Goal: Task Accomplishment & Management: Complete application form

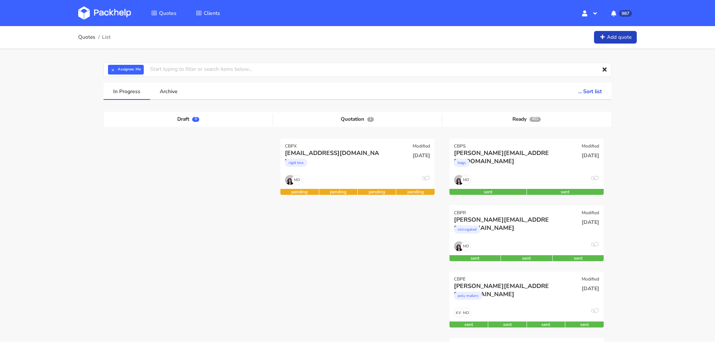
click at [619, 42] on link "Add quote" at bounding box center [615, 37] width 43 height 13
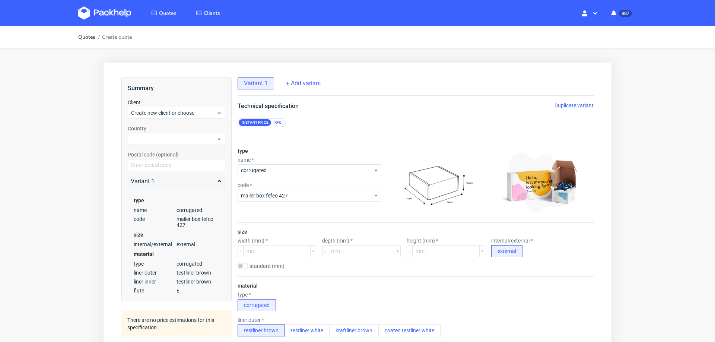
scroll to position [3, 0]
click at [286, 200] on div "type name corrugated code mailer box fefco 427" at bounding box center [310, 182] width 145 height 80
click at [290, 195] on span "mailer box fefco 427" at bounding box center [307, 195] width 132 height 7
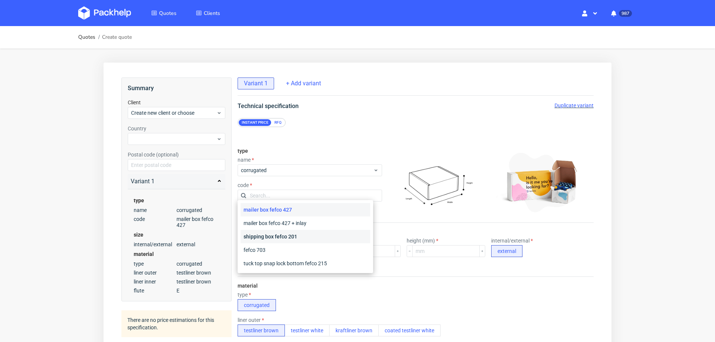
click at [288, 234] on div "shipping box fefco 201" at bounding box center [306, 236] width 130 height 13
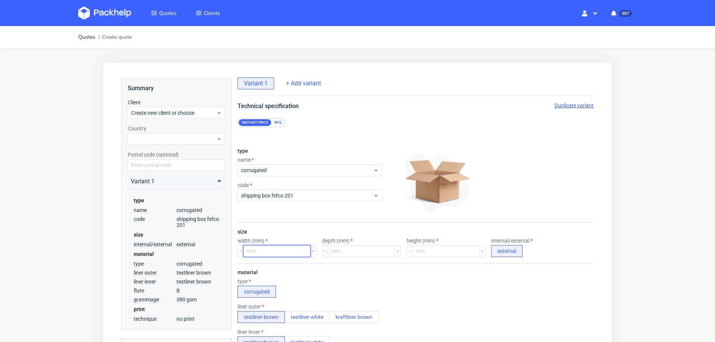
click at [267, 248] on input "number" at bounding box center [276, 251] width 67 height 12
type input "500"
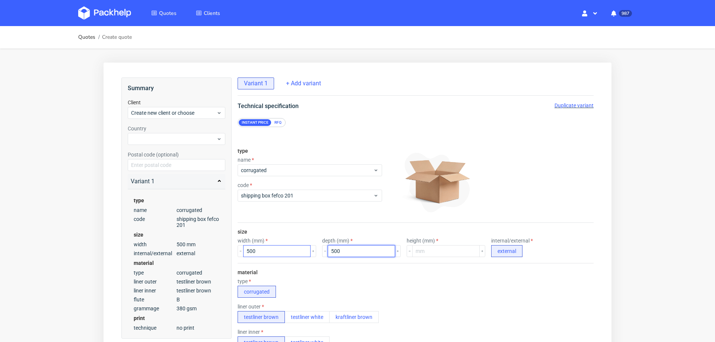
type input "500"
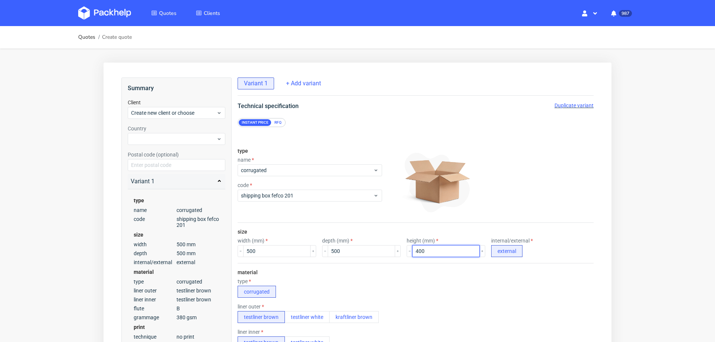
type input "400"
click at [332, 278] on div "type corrugated" at bounding box center [416, 287] width 356 height 19
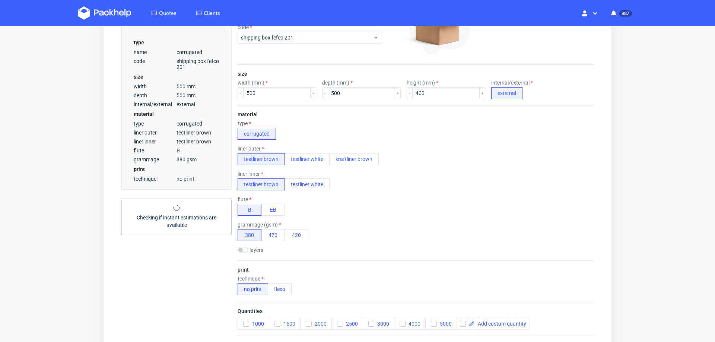
scroll to position [159, 0]
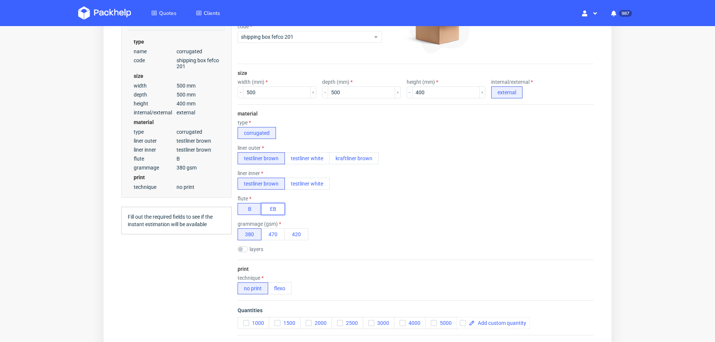
click at [275, 203] on button "EB" at bounding box center [273, 209] width 24 height 12
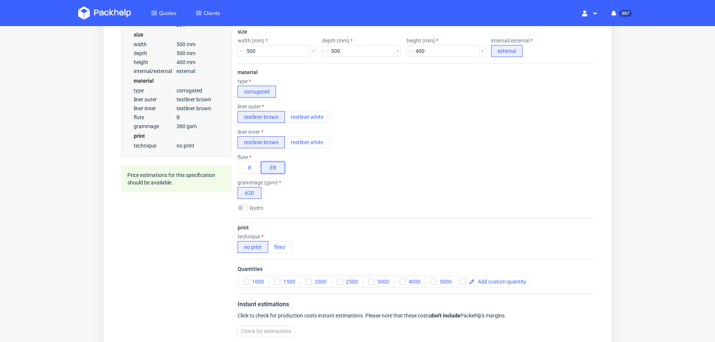
scroll to position [205, 0]
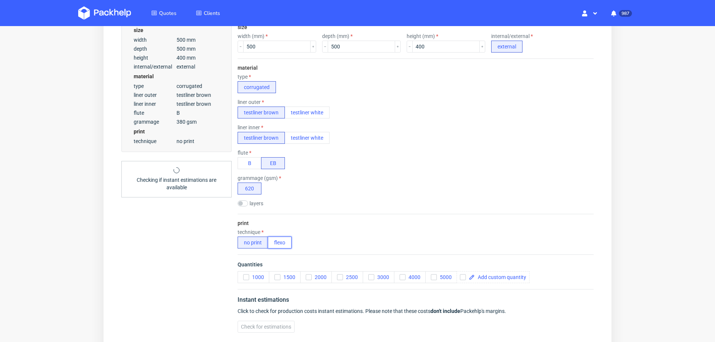
click at [281, 241] on button "flexo" at bounding box center [280, 243] width 24 height 12
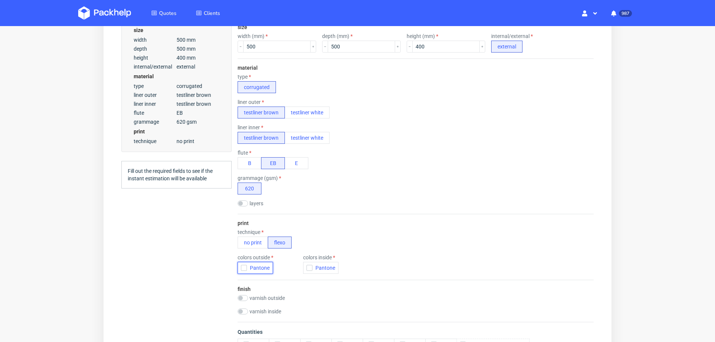
click at [244, 267] on use "button" at bounding box center [244, 268] width 3 height 3
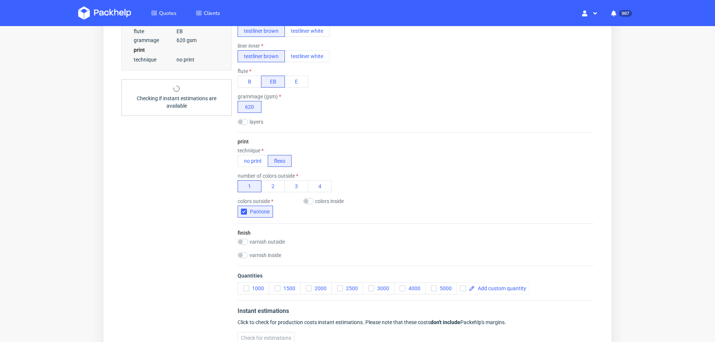
scroll to position [291, 0]
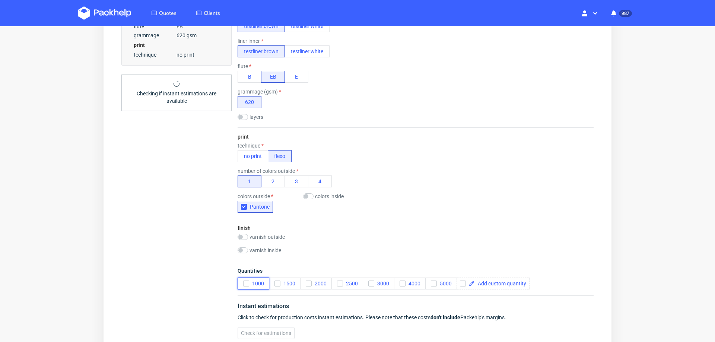
click at [243, 281] on div "button" at bounding box center [246, 284] width 6 height 6
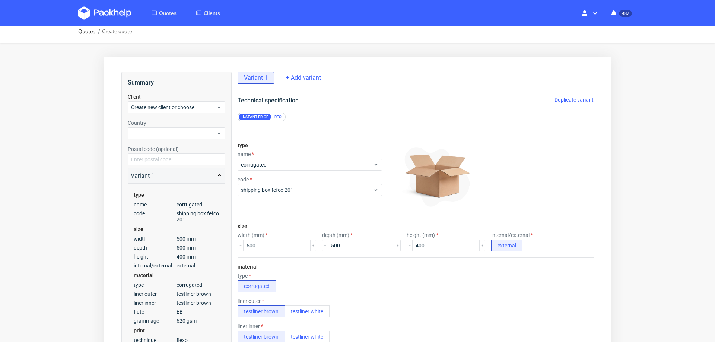
scroll to position [4, 0]
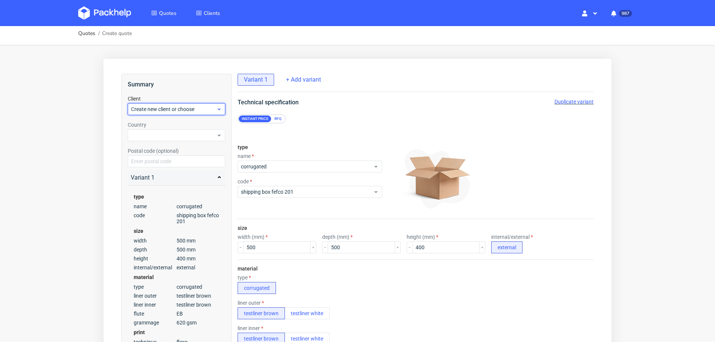
click at [180, 109] on span "Create new client or choose" at bounding box center [173, 108] width 85 height 7
click at [174, 128] on div "Add new client" at bounding box center [177, 126] width 92 height 13
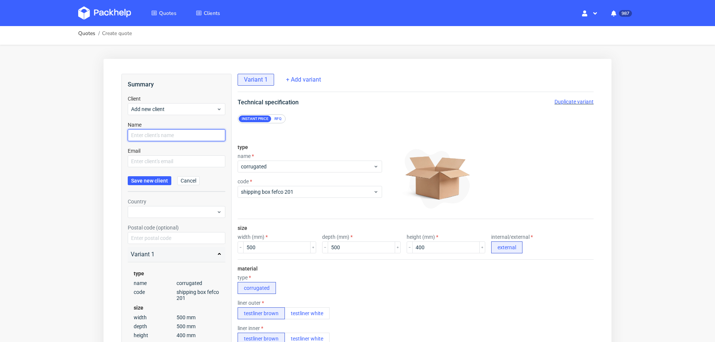
click at [172, 137] on input "text" at bounding box center [177, 135] width 98 height 12
paste input "[EMAIL_ADDRESS][DOMAIN_NAME]"
type input "[EMAIL_ADDRESS][DOMAIN_NAME]"
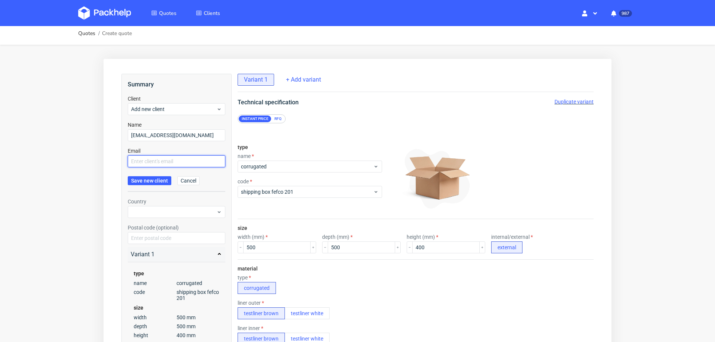
click at [165, 160] on input "text" at bounding box center [177, 161] width 98 height 12
paste input "[EMAIL_ADDRESS][DOMAIN_NAME]"
type input "[EMAIL_ADDRESS][DOMAIN_NAME]"
click at [164, 183] on span "Save new client" at bounding box center [149, 180] width 37 height 5
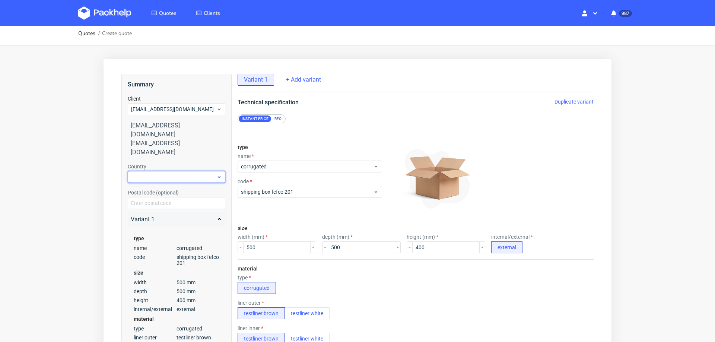
click at [166, 171] on div at bounding box center [177, 177] width 98 height 12
type input "den"
click at [152, 176] on div "[GEOGRAPHIC_DATA]" at bounding box center [177, 176] width 92 height 13
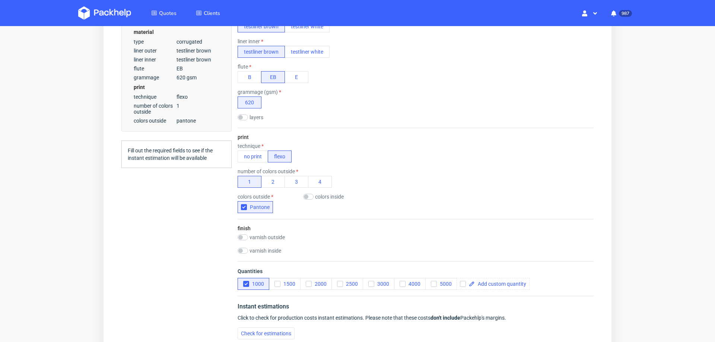
scroll to position [386, 0]
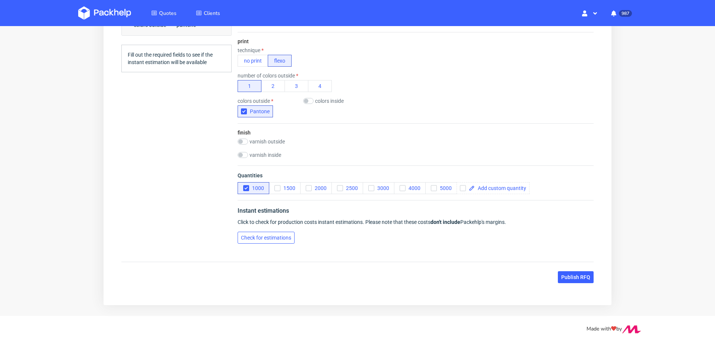
click at [257, 236] on span "Check for estimations" at bounding box center [266, 237] width 50 height 5
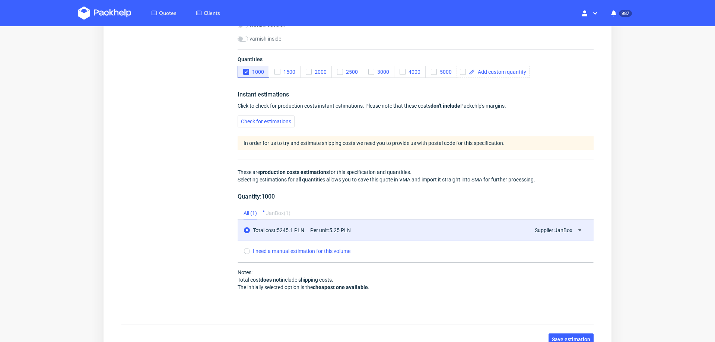
scroll to position [564, 0]
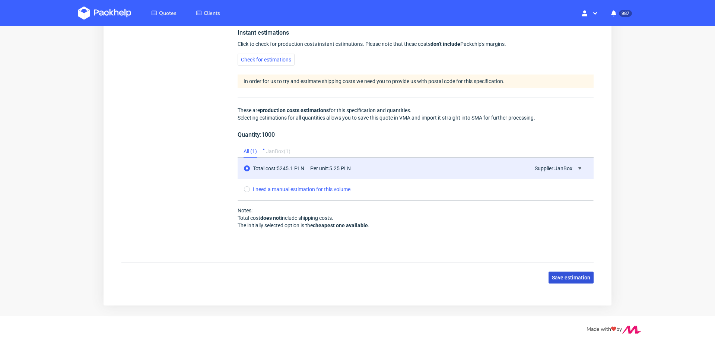
click at [571, 275] on span "Save estimation" at bounding box center [571, 277] width 38 height 5
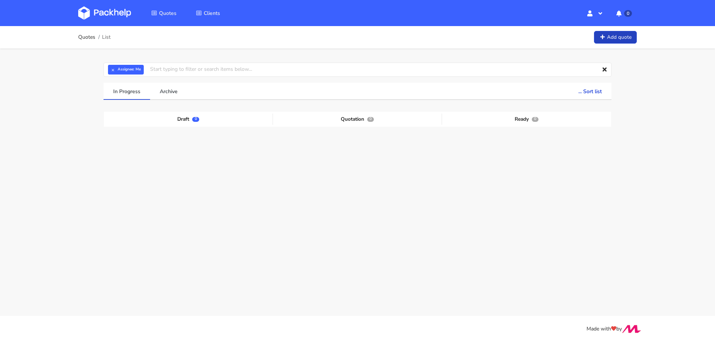
click at [619, 44] on link "Add quote" at bounding box center [615, 37] width 43 height 13
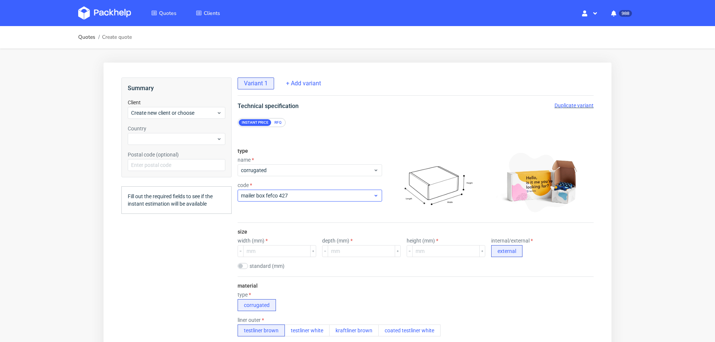
scroll to position [3, 0]
click at [261, 246] on input "number" at bounding box center [276, 251] width 67 height 12
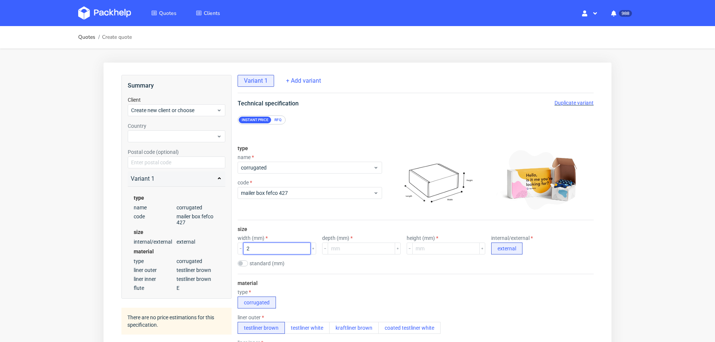
scroll to position [0, 0]
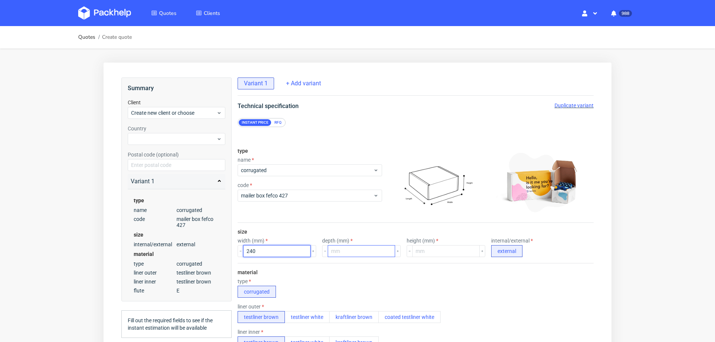
type input "240"
click at [343, 248] on input "number" at bounding box center [361, 251] width 67 height 12
type input "210"
click at [412, 256] on input "number" at bounding box center [445, 251] width 67 height 12
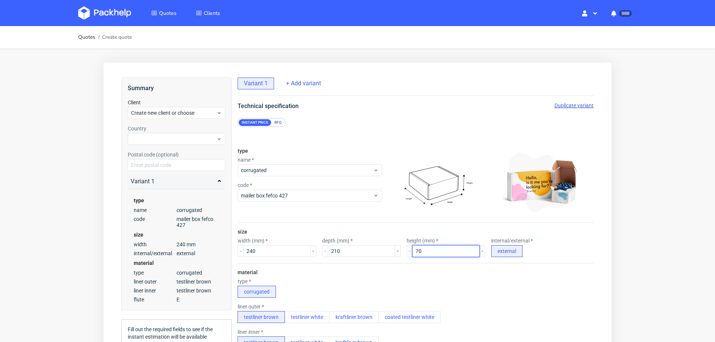
type input "70"
click at [398, 220] on div "type name corrugated code mailer box fefco 427" at bounding box center [416, 182] width 356 height 81
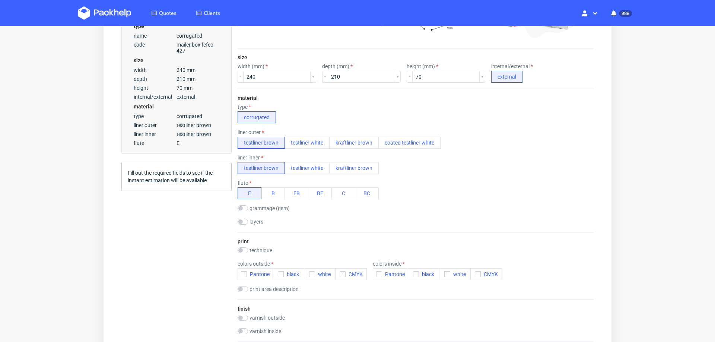
scroll to position [243, 0]
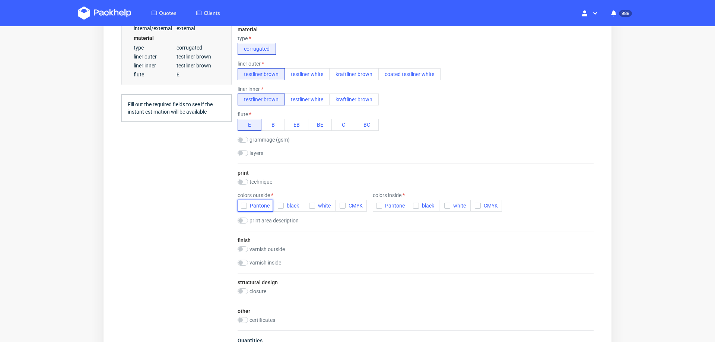
click at [244, 205] on use "button" at bounding box center [244, 206] width 3 height 3
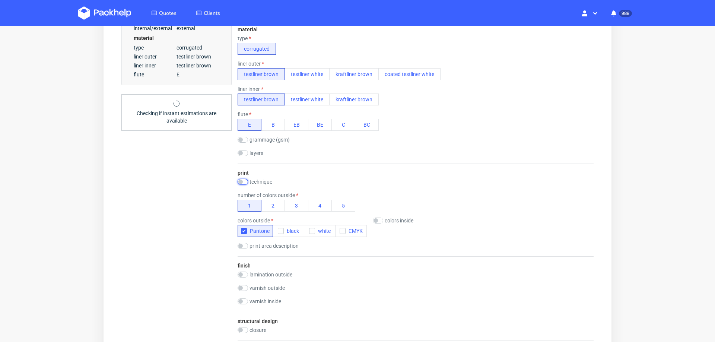
click at [241, 179] on input "checkbox" at bounding box center [243, 182] width 10 height 6
checkbox input "true"
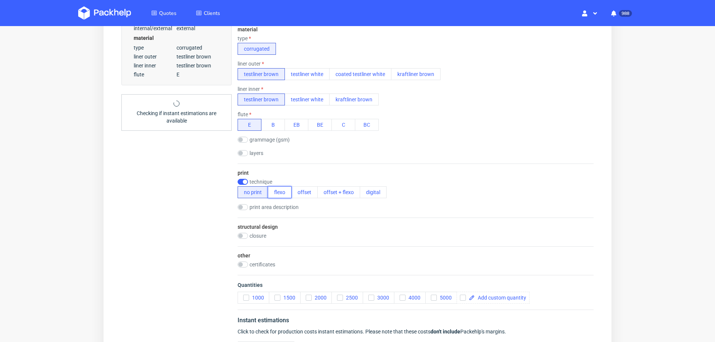
click at [273, 192] on button "flexo" at bounding box center [280, 192] width 24 height 12
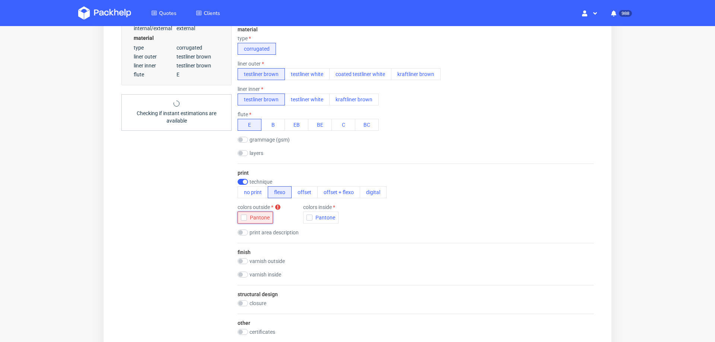
click at [246, 217] on icon "button" at bounding box center [243, 217] width 5 height 5
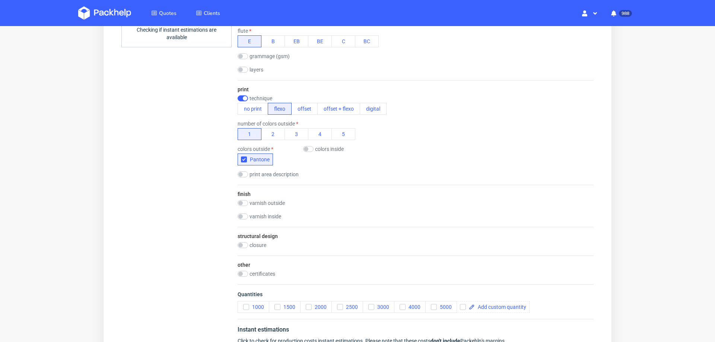
scroll to position [327, 0]
click at [245, 304] on icon "button" at bounding box center [246, 306] width 5 height 5
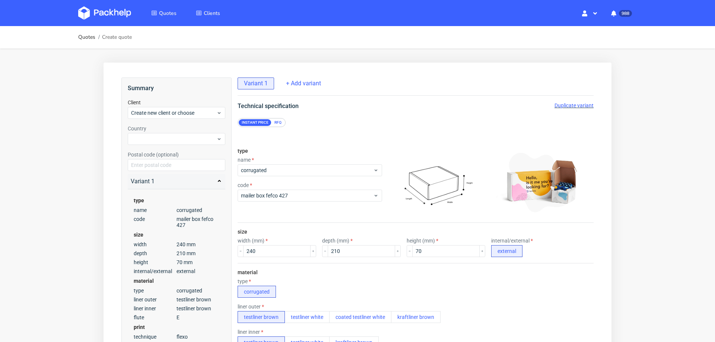
scroll to position [3, 0]
click at [170, 113] on span "Create new client or choose" at bounding box center [173, 112] width 85 height 7
type input "[EMAIL_ADDRESS][DOMAIN_NAME]"
click at [166, 125] on div "Add new client" at bounding box center [177, 126] width 92 height 13
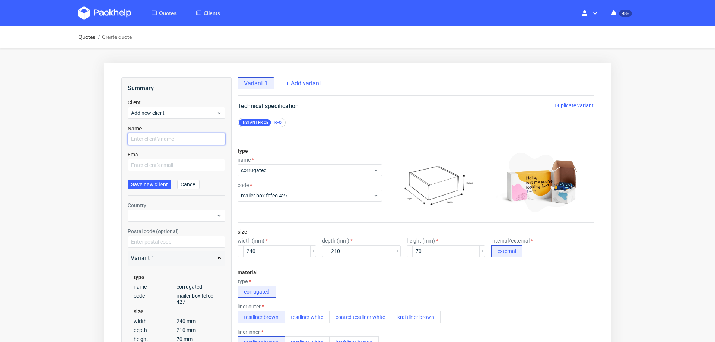
click at [162, 140] on input "text" at bounding box center [177, 139] width 98 height 12
paste input "hyoni@hyonine.it"
type input "hyoni@hyonine.it"
click at [156, 159] on input "text" at bounding box center [177, 165] width 98 height 12
paste input "hyoni@hyonine.it"
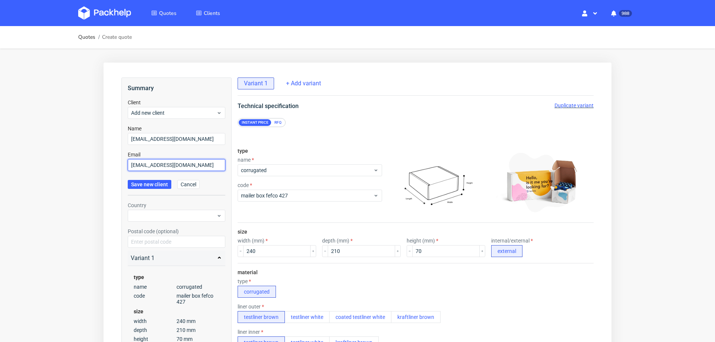
type input "hyoni@hyonine.it"
click at [152, 186] on form "Client Add new client Name hyoni@hyonine.it Email hyoni@hyonine.it Save new cli…" at bounding box center [177, 147] width 98 height 97
click at [158, 182] on span "Save new client" at bounding box center [149, 184] width 37 height 5
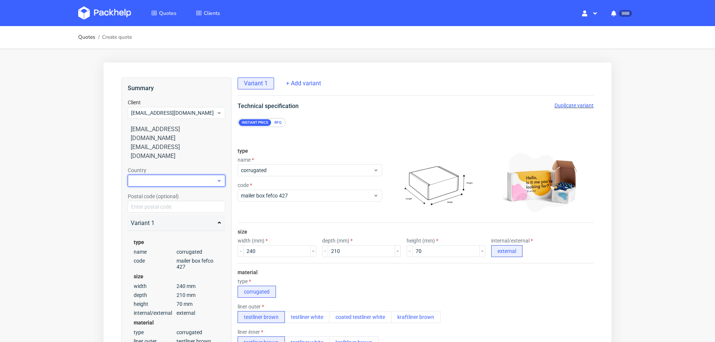
click at [177, 175] on div at bounding box center [177, 181] width 98 height 12
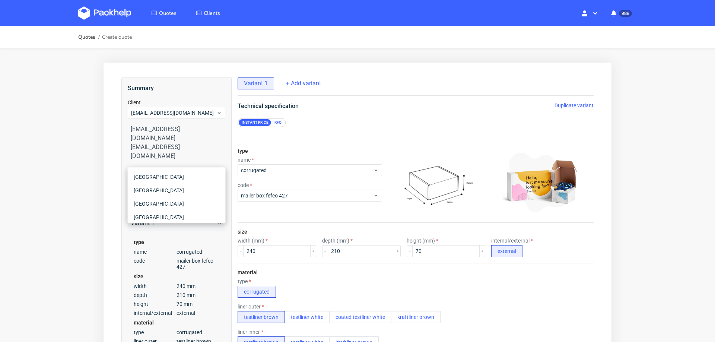
type input "ita"
click at [156, 176] on div "[GEOGRAPHIC_DATA]" at bounding box center [177, 176] width 92 height 13
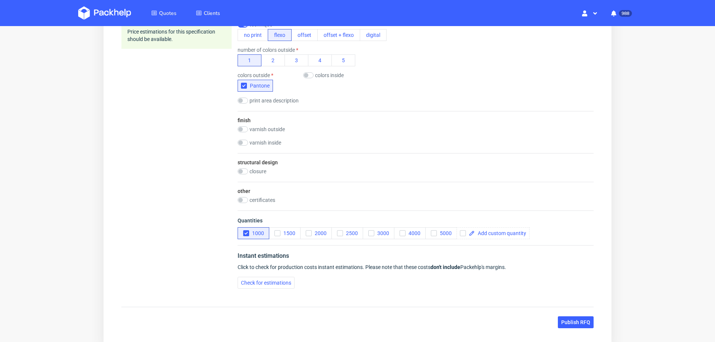
scroll to position [445, 0]
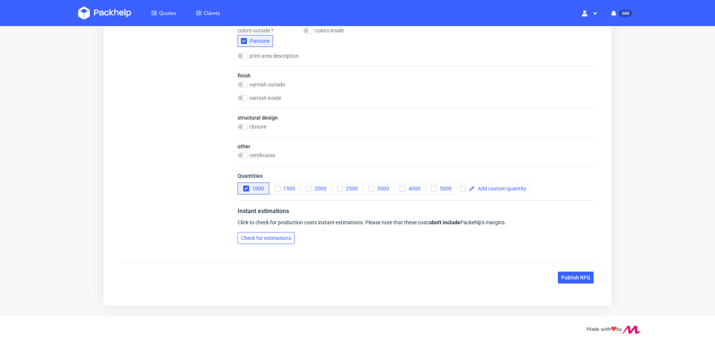
click at [244, 235] on span "Check for estimations" at bounding box center [266, 237] width 50 height 5
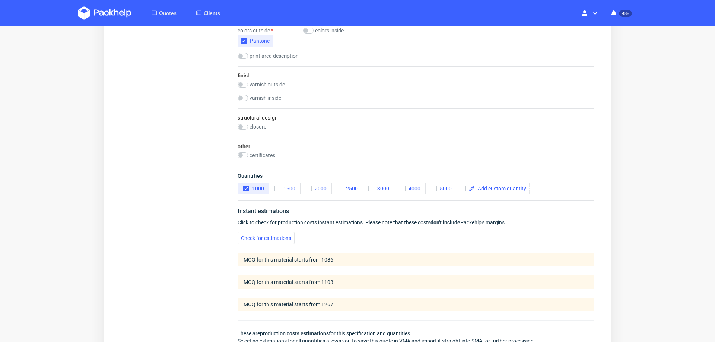
scroll to position [3, 0]
click at [172, 224] on div "Summary Client hyoni@hyonine.it hyoni@hyonine.it hyoni@hyonine.it Country Italy…" at bounding box center [176, 53] width 110 height 840
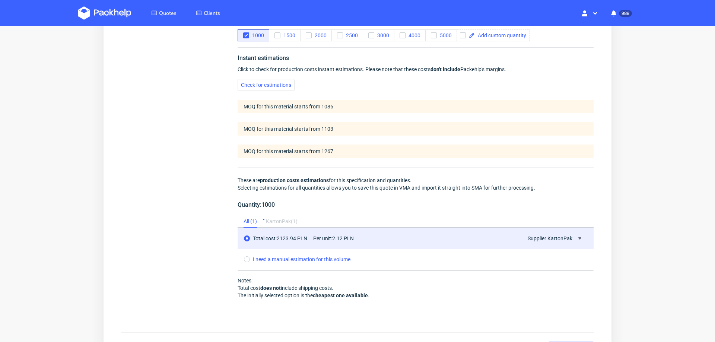
scroll to position [668, 0]
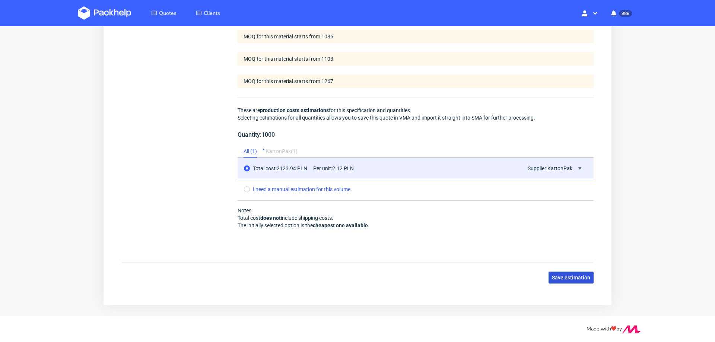
click at [552, 275] on span "Save estimation" at bounding box center [571, 277] width 38 height 5
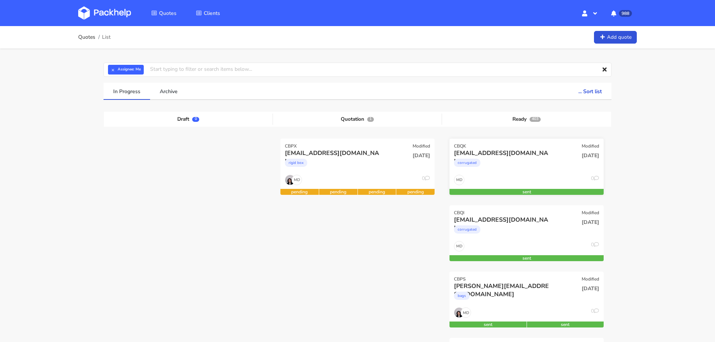
click at [553, 153] on div "[DATE]" at bounding box center [579, 161] width 52 height 25
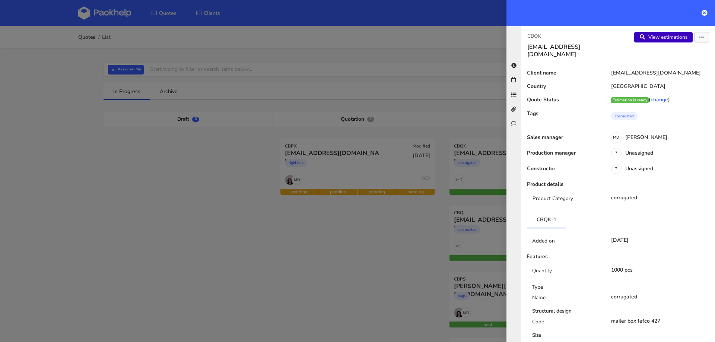
click at [663, 34] on link "View estimations" at bounding box center [663, 37] width 58 height 10
click at [308, 273] on div at bounding box center [357, 171] width 715 height 342
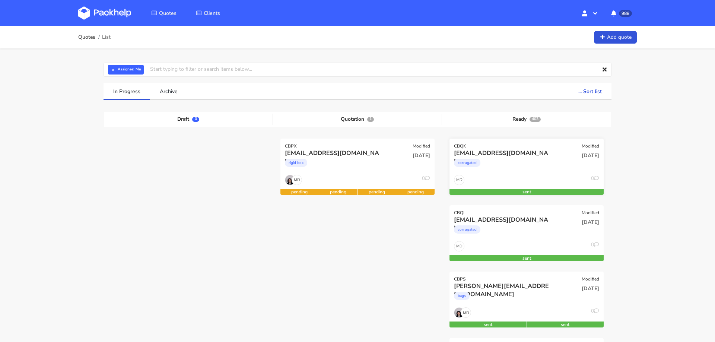
click at [535, 152] on div "hyoni@hyonine.it" at bounding box center [503, 153] width 99 height 8
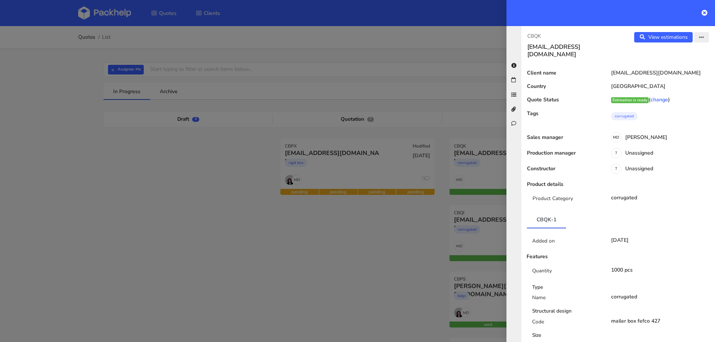
click at [701, 39] on icon "button" at bounding box center [701, 37] width 5 height 5
click at [678, 64] on link "Edit quote" at bounding box center [677, 66] width 66 height 12
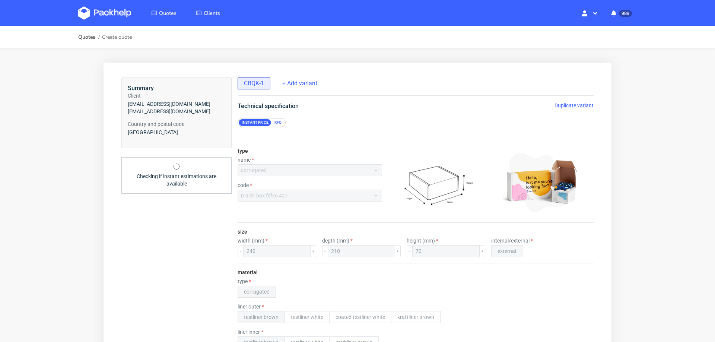
click at [562, 104] on span "Duplicate variant" at bounding box center [574, 105] width 39 height 6
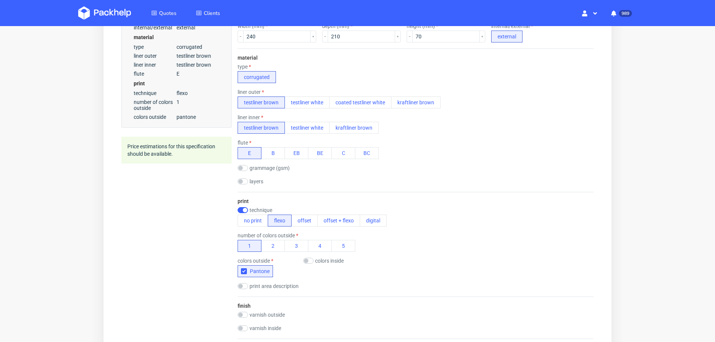
scroll to position [445, 0]
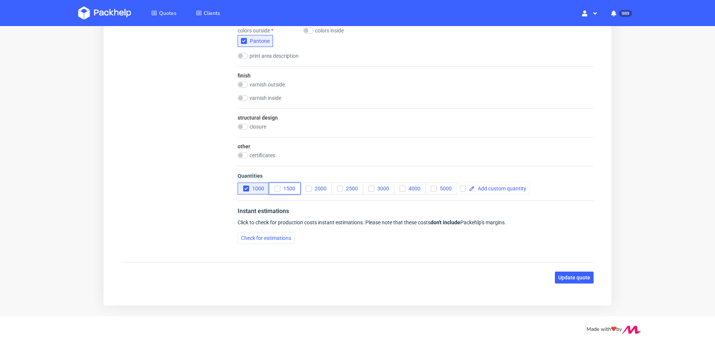
click at [276, 186] on icon "button" at bounding box center [277, 188] width 5 height 5
click at [245, 186] on icon "button" at bounding box center [246, 188] width 5 height 5
click at [264, 235] on span "Check for estimations" at bounding box center [266, 237] width 50 height 5
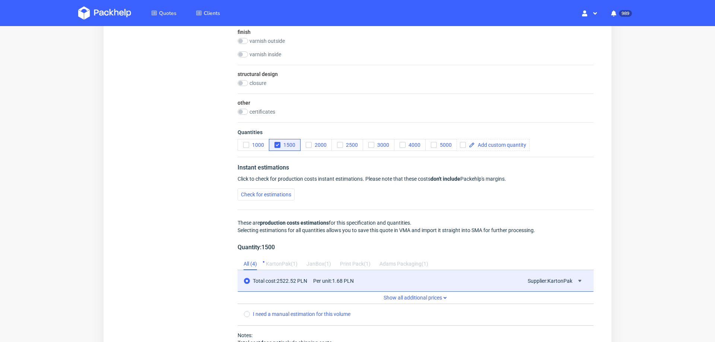
scroll to position [613, 0]
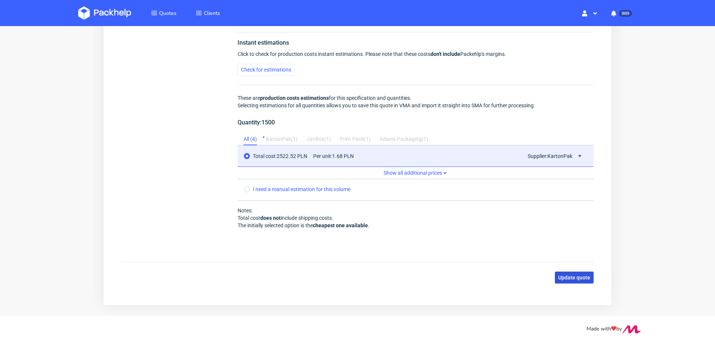
click at [559, 275] on span "Update quote" at bounding box center [574, 277] width 32 height 5
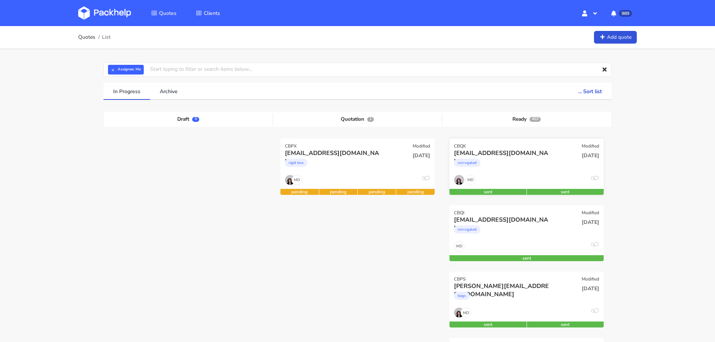
click at [504, 179] on div "MD 0" at bounding box center [527, 182] width 154 height 14
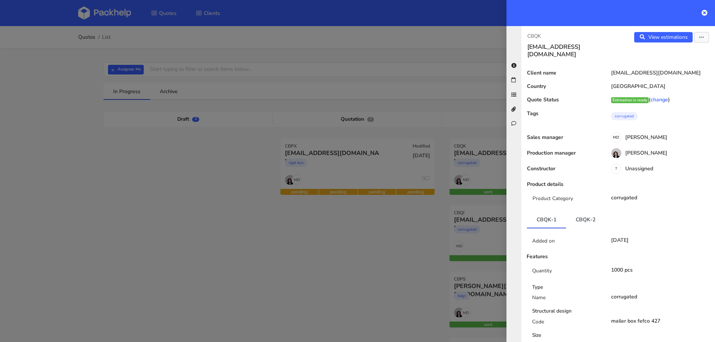
click at [620, 70] on div "hyoni@hyonine.it" at bounding box center [658, 73] width 113 height 6
copy div "hyoni@hyonine.it"
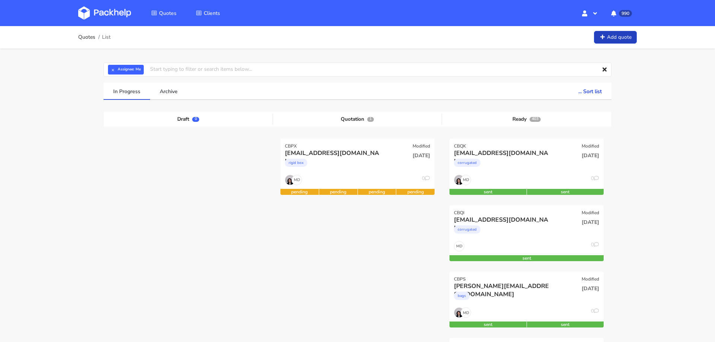
click at [623, 36] on link "Add quote" at bounding box center [615, 37] width 43 height 13
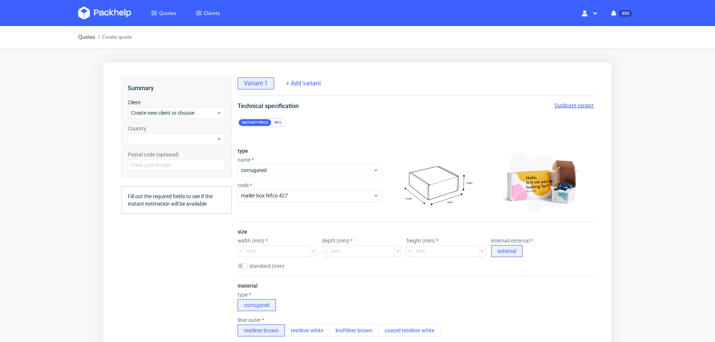
scroll to position [3, 0]
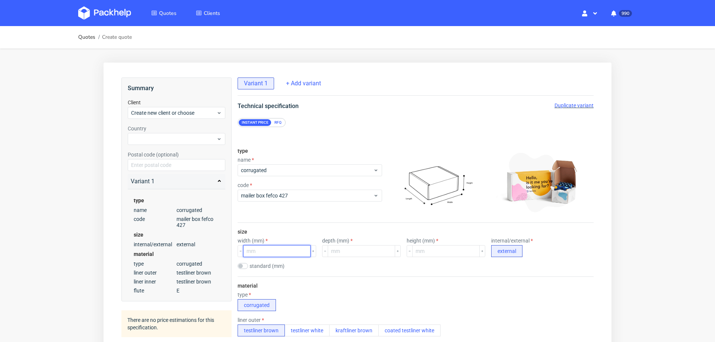
click at [262, 250] on input "number" at bounding box center [276, 251] width 67 height 12
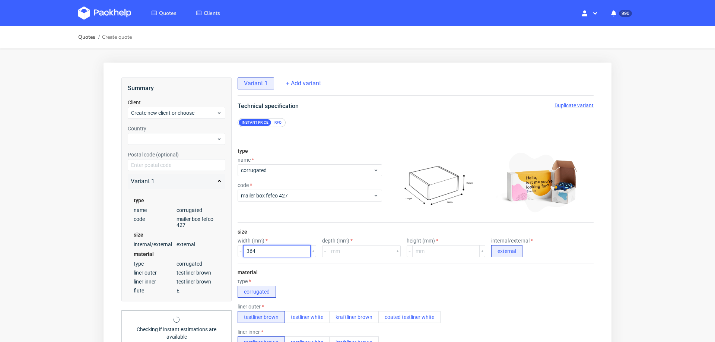
type input "364"
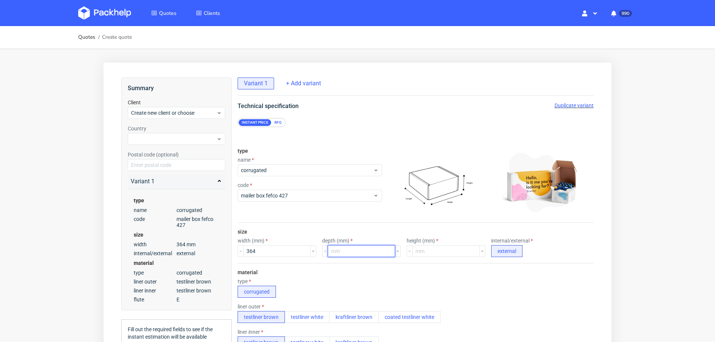
click at [333, 253] on input "number" at bounding box center [361, 251] width 67 height 12
type input "314"
click at [415, 249] on input "number" at bounding box center [445, 251] width 67 height 12
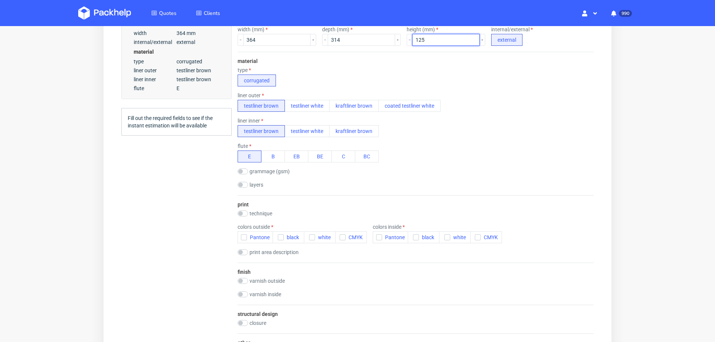
scroll to position [219, 0]
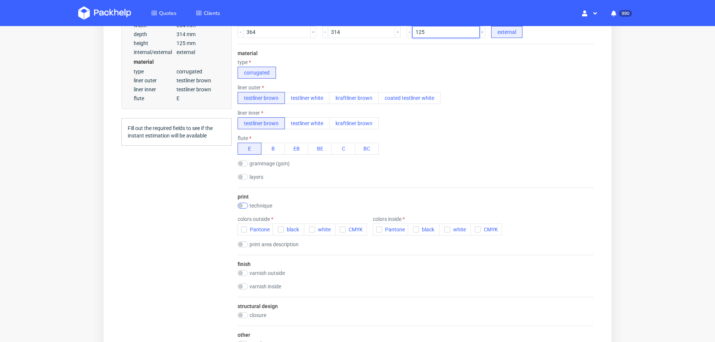
type input "125"
click at [245, 203] on input "checkbox" at bounding box center [243, 206] width 10 height 6
checkbox input "true"
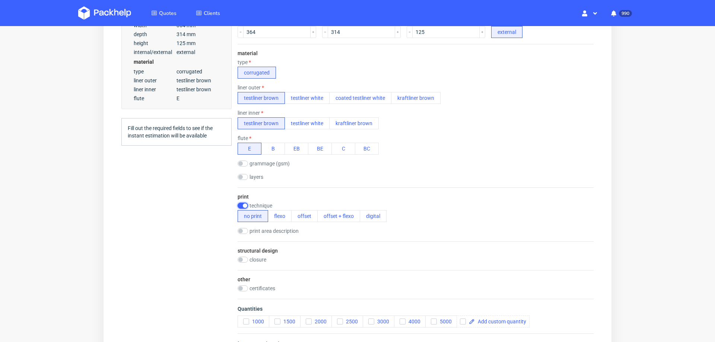
scroll to position [0, 0]
click at [298, 214] on button "offset" at bounding box center [304, 216] width 26 height 12
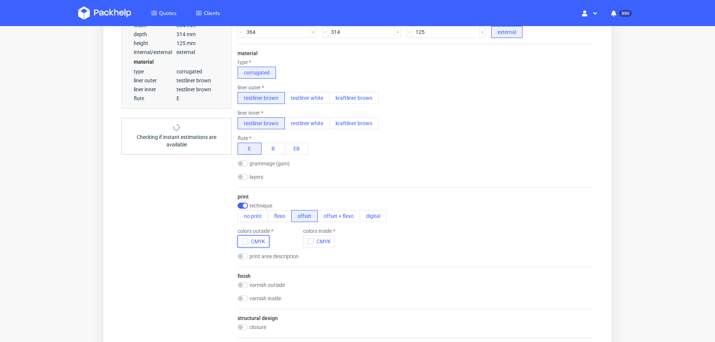
click at [239, 242] on button "CMYK" at bounding box center [254, 241] width 32 height 12
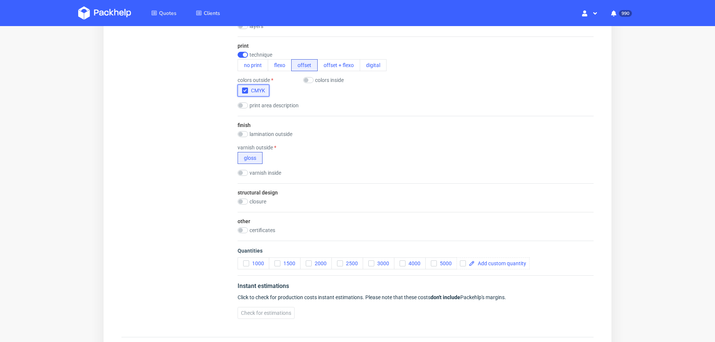
scroll to position [393, 0]
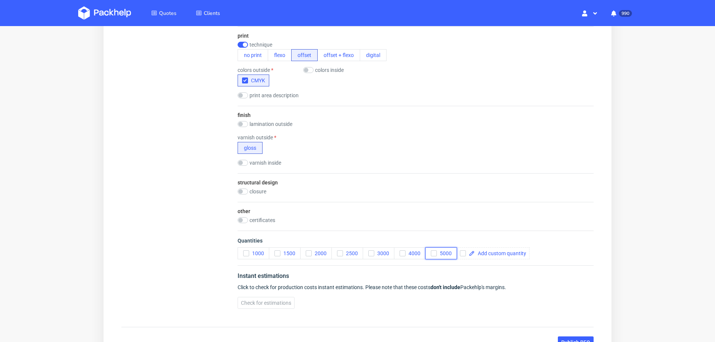
click at [437, 247] on button "5000" at bounding box center [441, 253] width 32 height 12
click at [269, 308] on div "Instant estimations Click to check for production costs instant estimations. Pl…" at bounding box center [416, 290] width 356 height 50
click at [261, 300] on span "Check for estimations" at bounding box center [266, 302] width 50 height 5
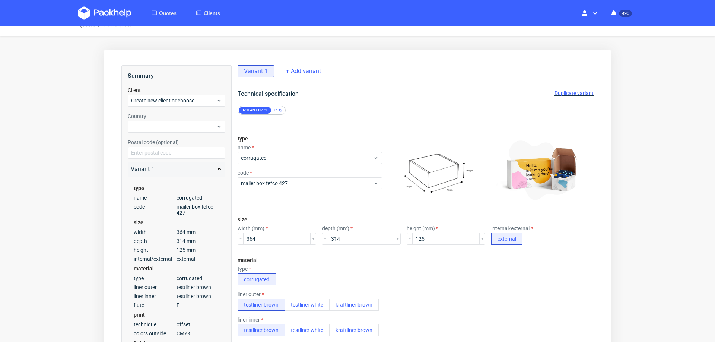
scroll to position [11, 0]
click at [155, 101] on span "Create new client or choose" at bounding box center [173, 101] width 85 height 7
type input "[EMAIL_ADDRESS][DOMAIN_NAME]"
click at [155, 115] on div "Add new client" at bounding box center [177, 118] width 92 height 13
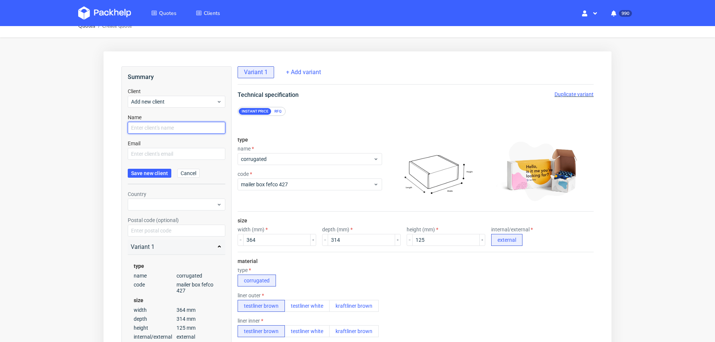
click at [155, 129] on input "text" at bounding box center [177, 128] width 98 height 12
paste input "[EMAIL_ADDRESS][DOMAIN_NAME]"
type input "[EMAIL_ADDRESS][DOMAIN_NAME]"
click at [155, 153] on input "text" at bounding box center [177, 154] width 98 height 12
paste input "[EMAIL_ADDRESS][DOMAIN_NAME]"
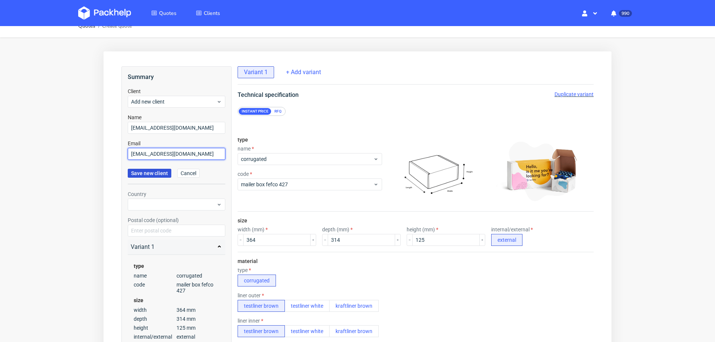
type input "[EMAIL_ADDRESS][DOMAIN_NAME]"
click at [152, 175] on span "Save new client" at bounding box center [149, 173] width 37 height 5
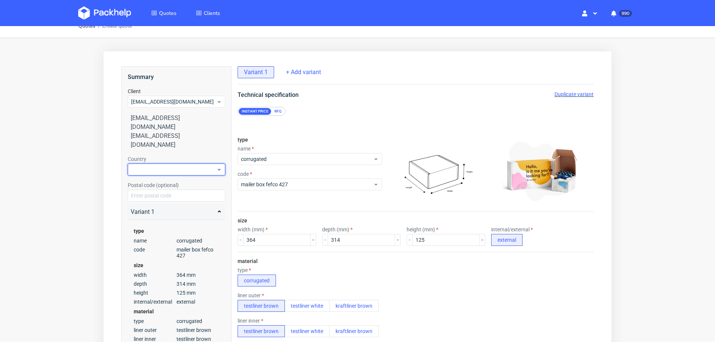
click at [181, 164] on div at bounding box center [177, 170] width 98 height 12
type input "spa"
click at [177, 168] on div "[GEOGRAPHIC_DATA]" at bounding box center [177, 168] width 92 height 13
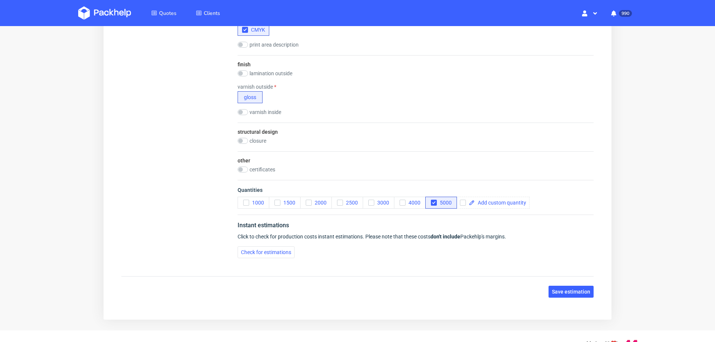
scroll to position [458, 0]
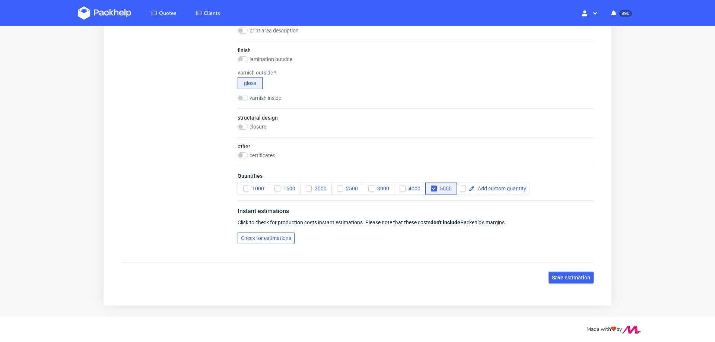
click at [243, 236] on span "Check for estimations" at bounding box center [266, 237] width 50 height 5
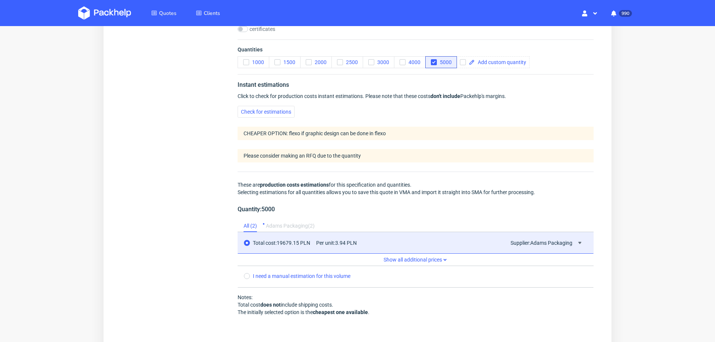
scroll to position [671, 0]
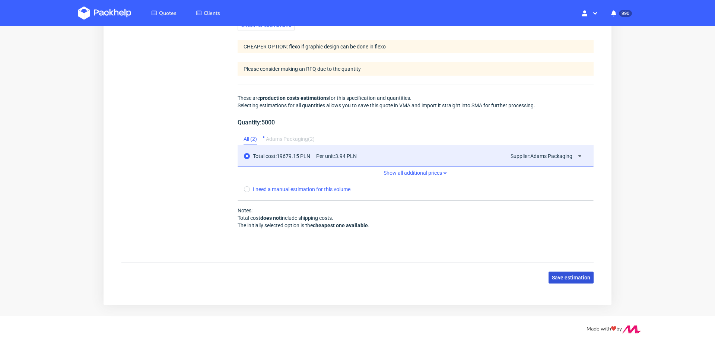
click at [558, 279] on span "Save estimation" at bounding box center [571, 277] width 38 height 5
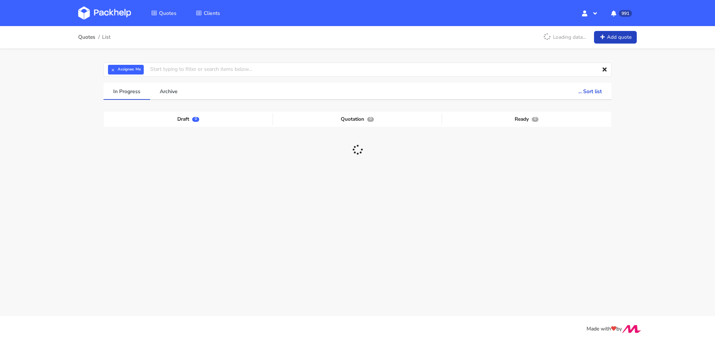
click at [617, 36] on link "Add quote" at bounding box center [615, 37] width 43 height 13
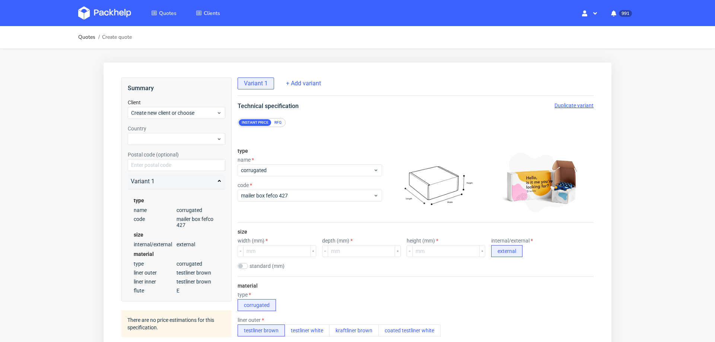
click at [275, 121] on div "RFQ" at bounding box center [278, 122] width 13 height 7
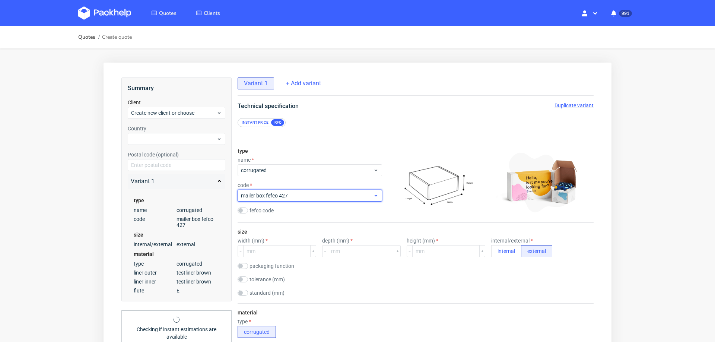
click at [284, 192] on span "mailer box fefco 427" at bounding box center [307, 195] width 132 height 7
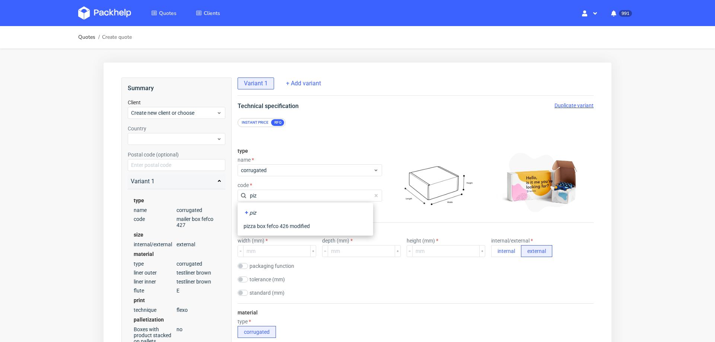
type input "pizz"
click at [277, 223] on div "pizza box fefco 426 modified" at bounding box center [306, 225] width 130 height 13
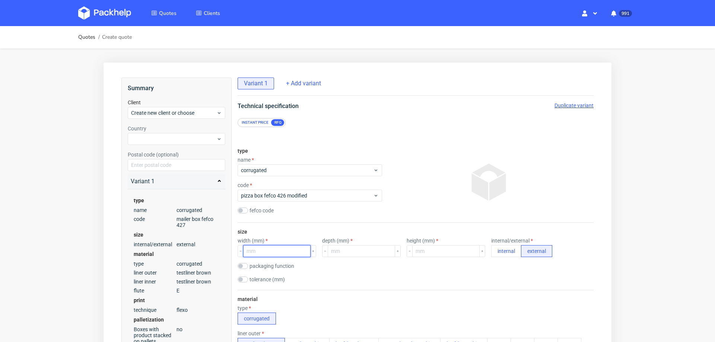
click at [270, 251] on input "number" at bounding box center [276, 251] width 67 height 12
type input "330"
click at [343, 253] on input "number" at bounding box center [361, 251] width 67 height 12
type input "330"
click at [412, 252] on input "number" at bounding box center [445, 251] width 67 height 12
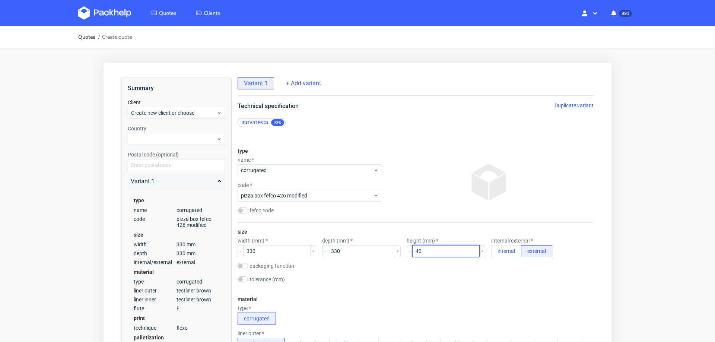
type input "40"
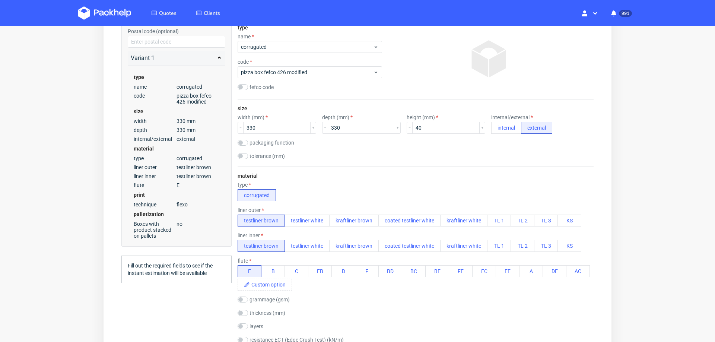
scroll to position [124, 0]
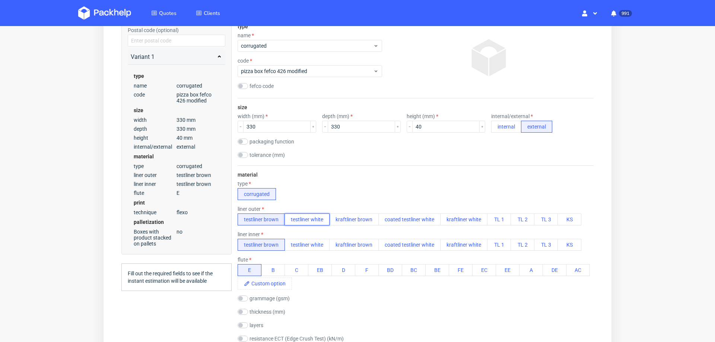
click at [312, 218] on button "testliner white" at bounding box center [307, 219] width 45 height 12
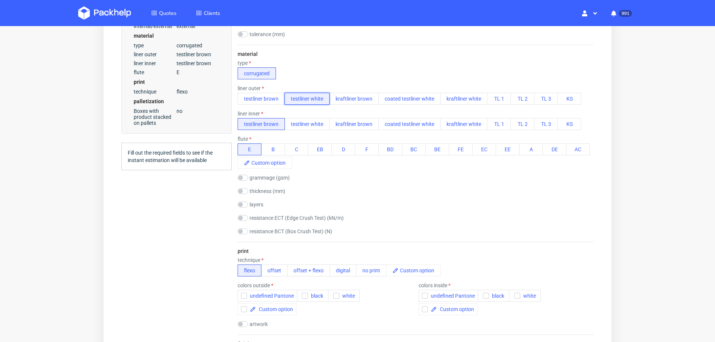
scroll to position [266, 0]
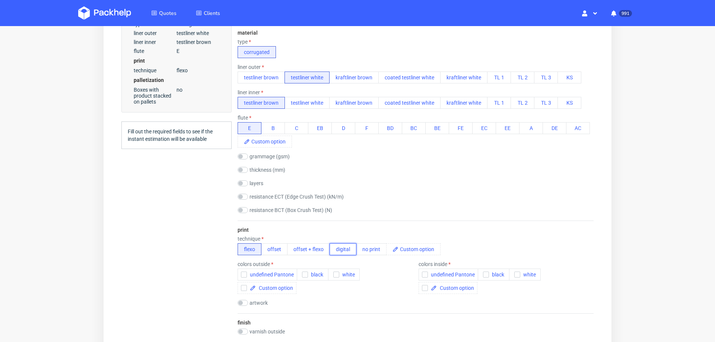
click at [338, 245] on button "digital" at bounding box center [343, 249] width 27 height 12
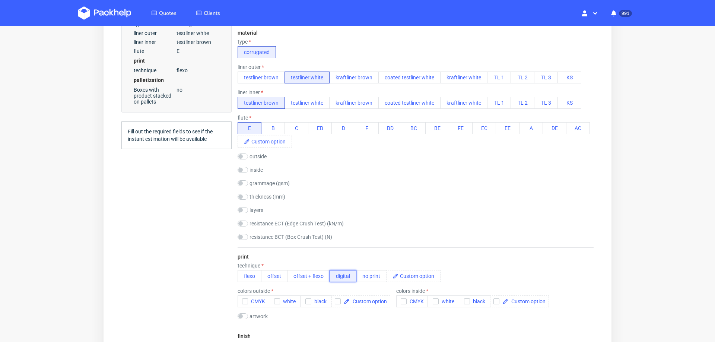
scroll to position [330, 0]
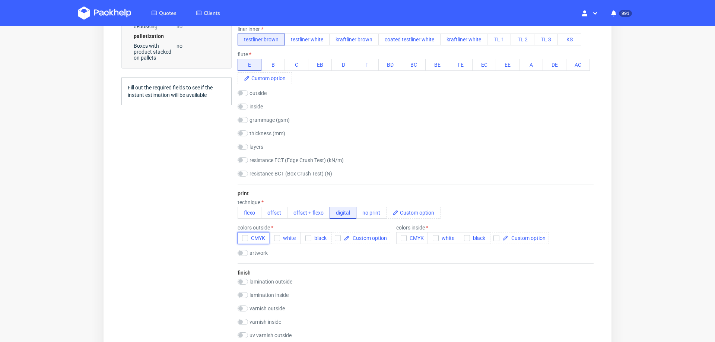
click at [244, 237] on use "button" at bounding box center [244, 238] width 3 height 3
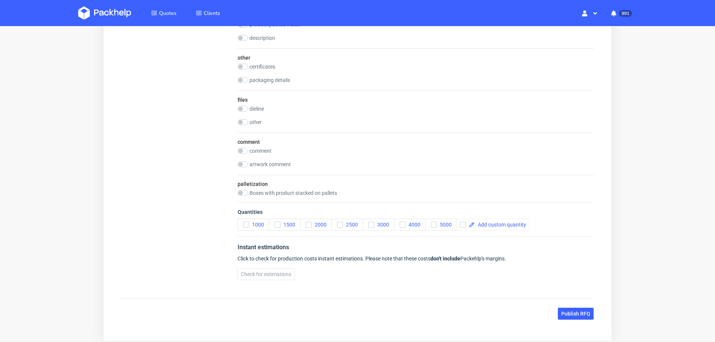
scroll to position [831, 0]
click at [244, 222] on icon "button" at bounding box center [246, 224] width 5 height 5
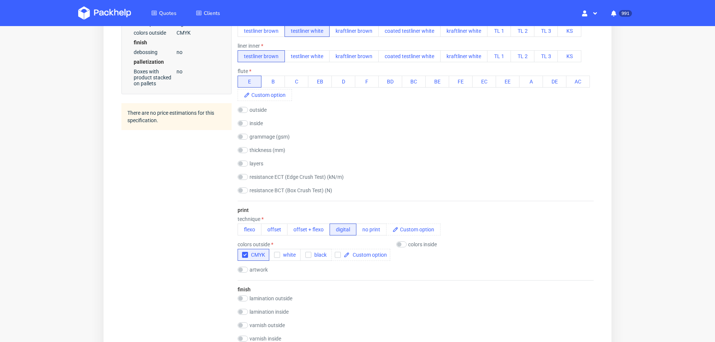
scroll to position [313, 0]
click at [278, 255] on button "white" at bounding box center [285, 254] width 32 height 12
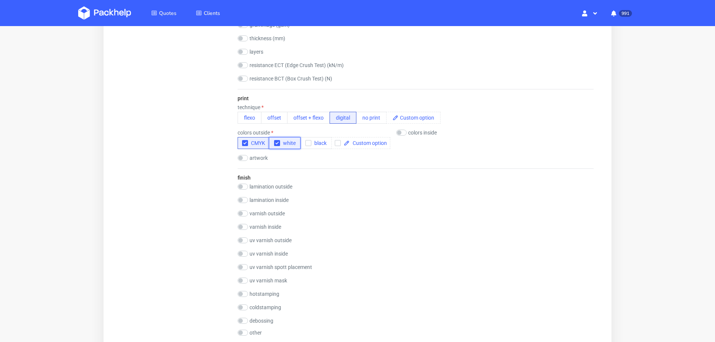
scroll to position [380, 0]
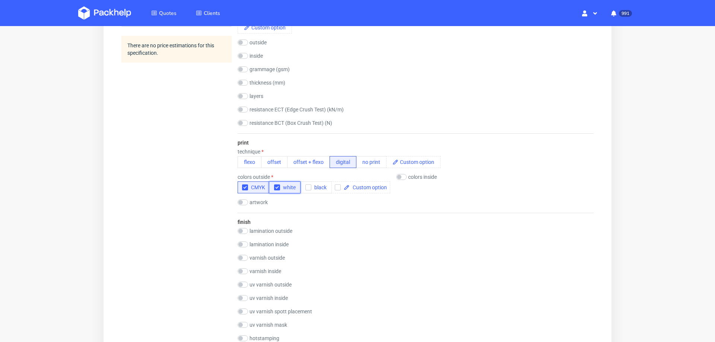
click at [277, 186] on icon "button" at bounding box center [277, 187] width 5 height 5
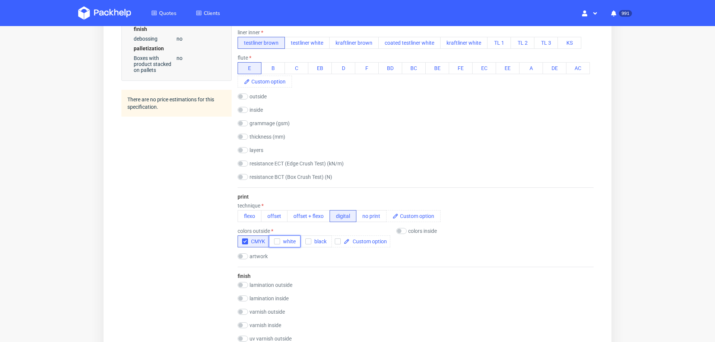
scroll to position [3, 0]
click at [243, 253] on input "checkbox" at bounding box center [243, 256] width 10 height 6
checkbox input "true"
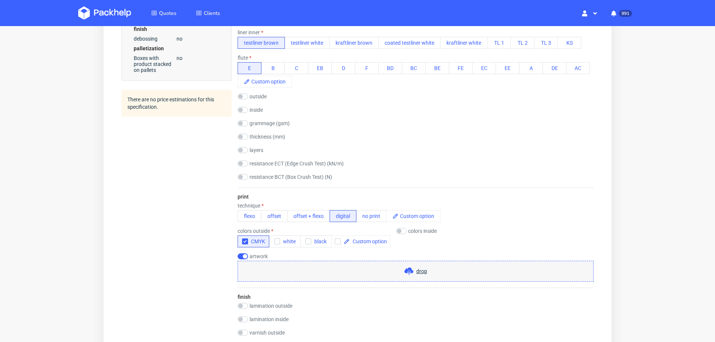
click at [416, 267] on span "drop" at bounding box center [421, 270] width 11 height 7
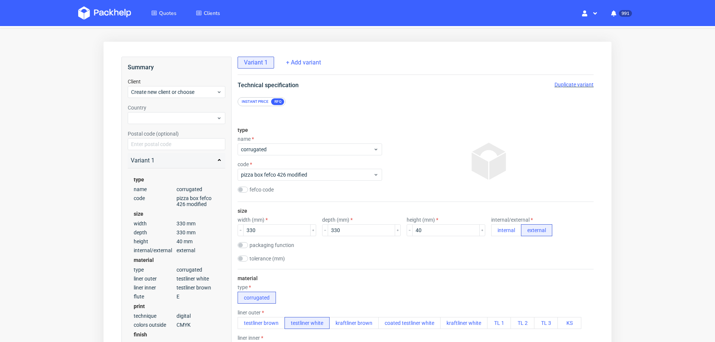
scroll to position [0, 0]
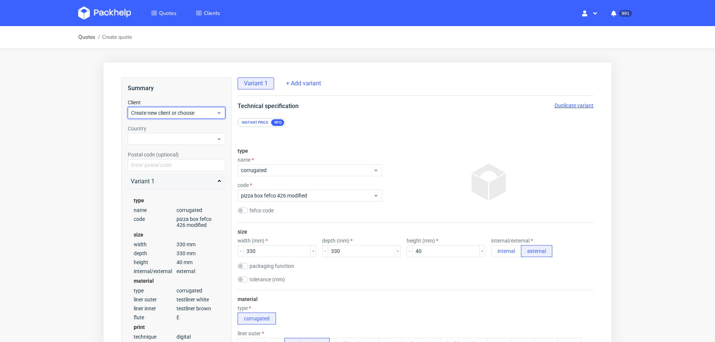
click at [175, 113] on span "Create new client or choose" at bounding box center [173, 112] width 85 height 7
type input "[EMAIL_ADDRESS][PERSON_NAME][PERSON_NAME][DOMAIN_NAME]"
click at [167, 135] on div "Add new client" at bounding box center [177, 129] width 92 height 13
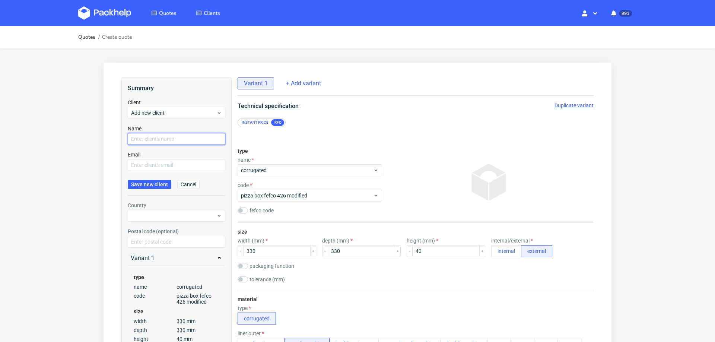
click at [167, 140] on input "text" at bounding box center [177, 139] width 98 height 12
paste input "[EMAIL_ADDRESS][PERSON_NAME][PERSON_NAME][DOMAIN_NAME]"
type input "[EMAIL_ADDRESS][PERSON_NAME][PERSON_NAME][DOMAIN_NAME]"
click at [166, 164] on input "text" at bounding box center [177, 165] width 98 height 12
paste input "[EMAIL_ADDRESS][PERSON_NAME][PERSON_NAME][DOMAIN_NAME]"
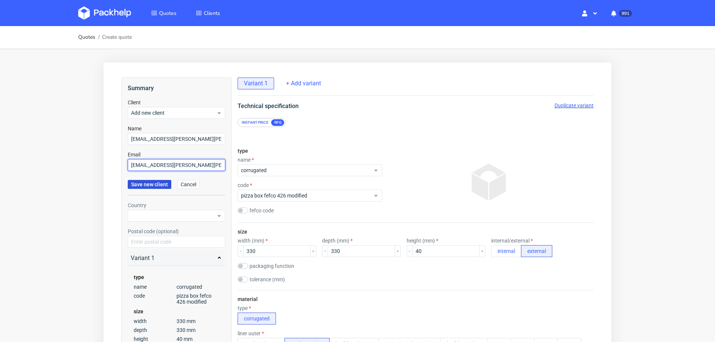
type input "[EMAIL_ADDRESS][PERSON_NAME][PERSON_NAME][DOMAIN_NAME]"
click at [159, 181] on button "Save new client" at bounding box center [150, 184] width 44 height 9
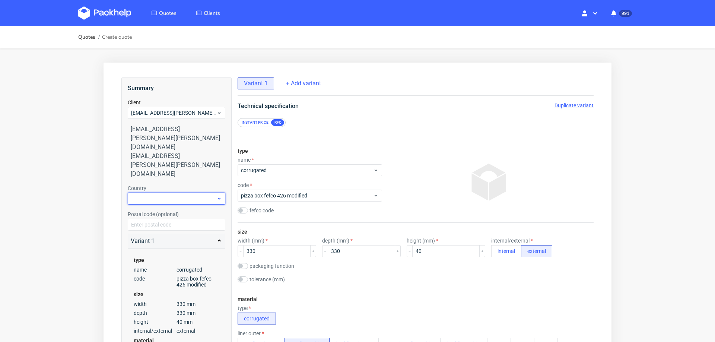
click at [171, 193] on div at bounding box center [177, 199] width 98 height 12
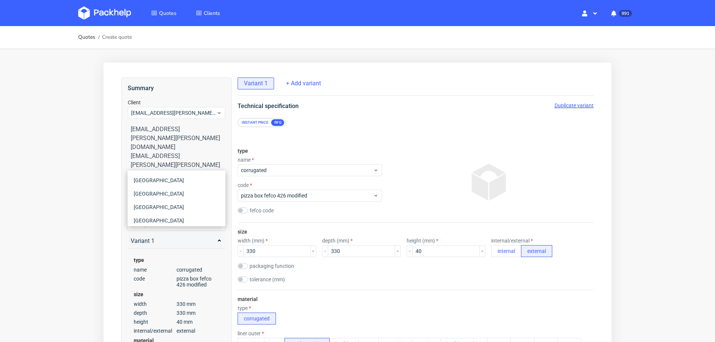
type input "net"
click at [166, 179] on div "Netherlands" at bounding box center [177, 180] width 92 height 13
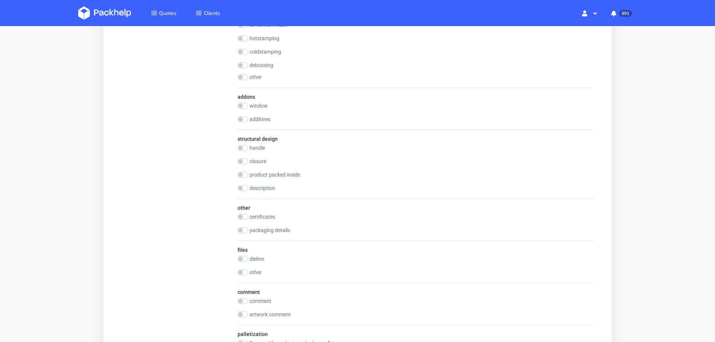
scroll to position [900, 0]
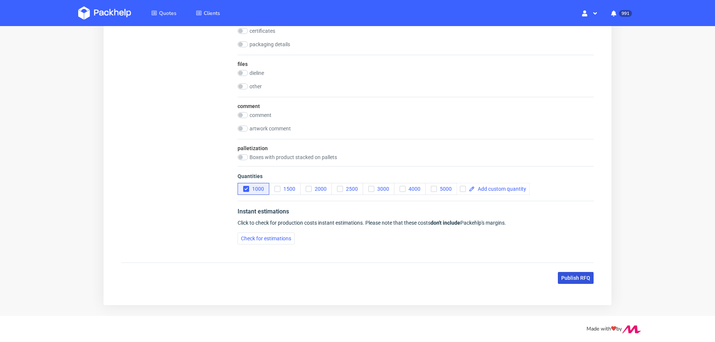
click at [567, 272] on button "Publish RFQ" at bounding box center [576, 278] width 36 height 12
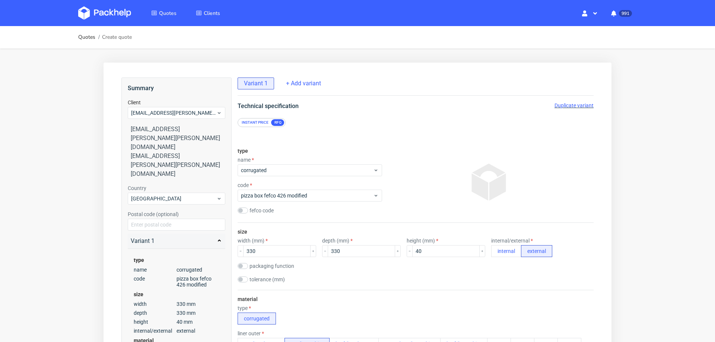
scroll to position [3, 0]
